Goal: Task Accomplishment & Management: Use online tool/utility

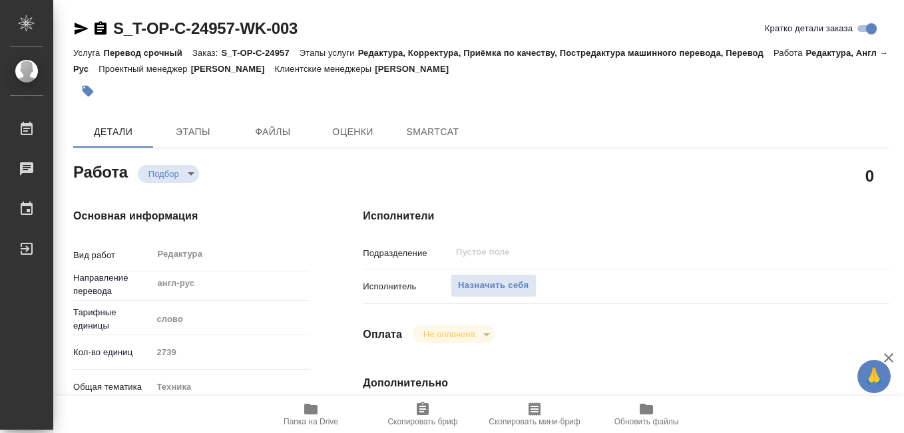
type textarea "x"
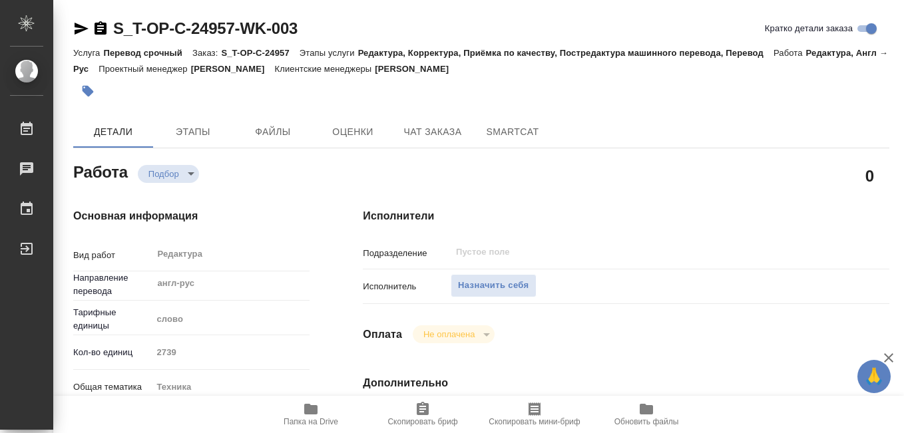
type textarea "x"
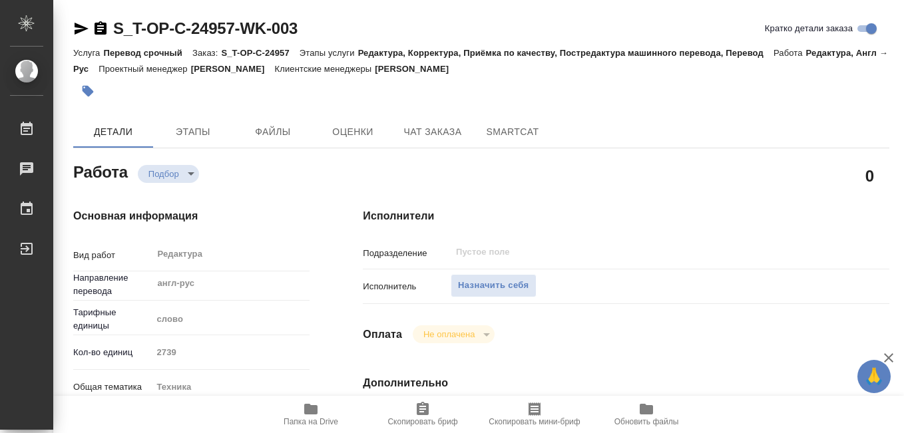
type textarea "x"
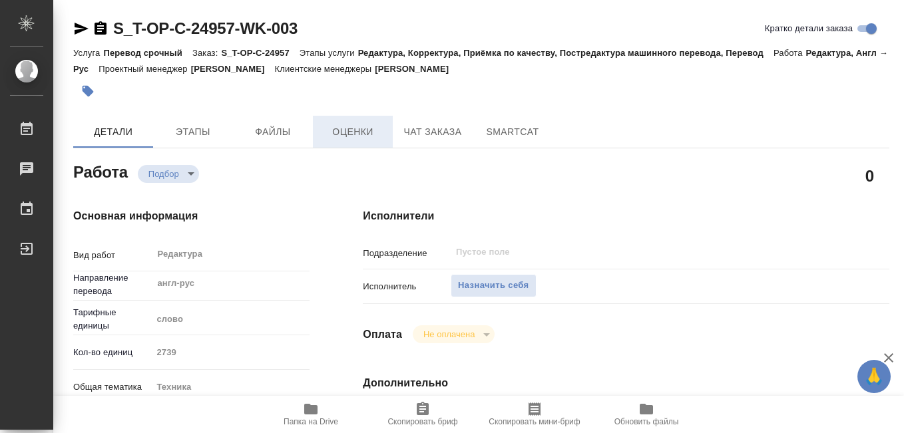
scroll to position [67, 0]
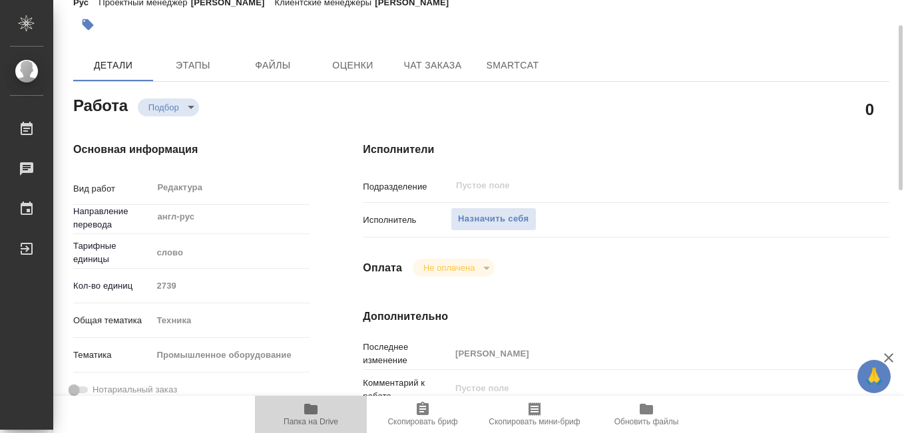
click at [313, 411] on icon "button" at bounding box center [310, 409] width 13 height 11
